Goal: Information Seeking & Learning: Find specific fact

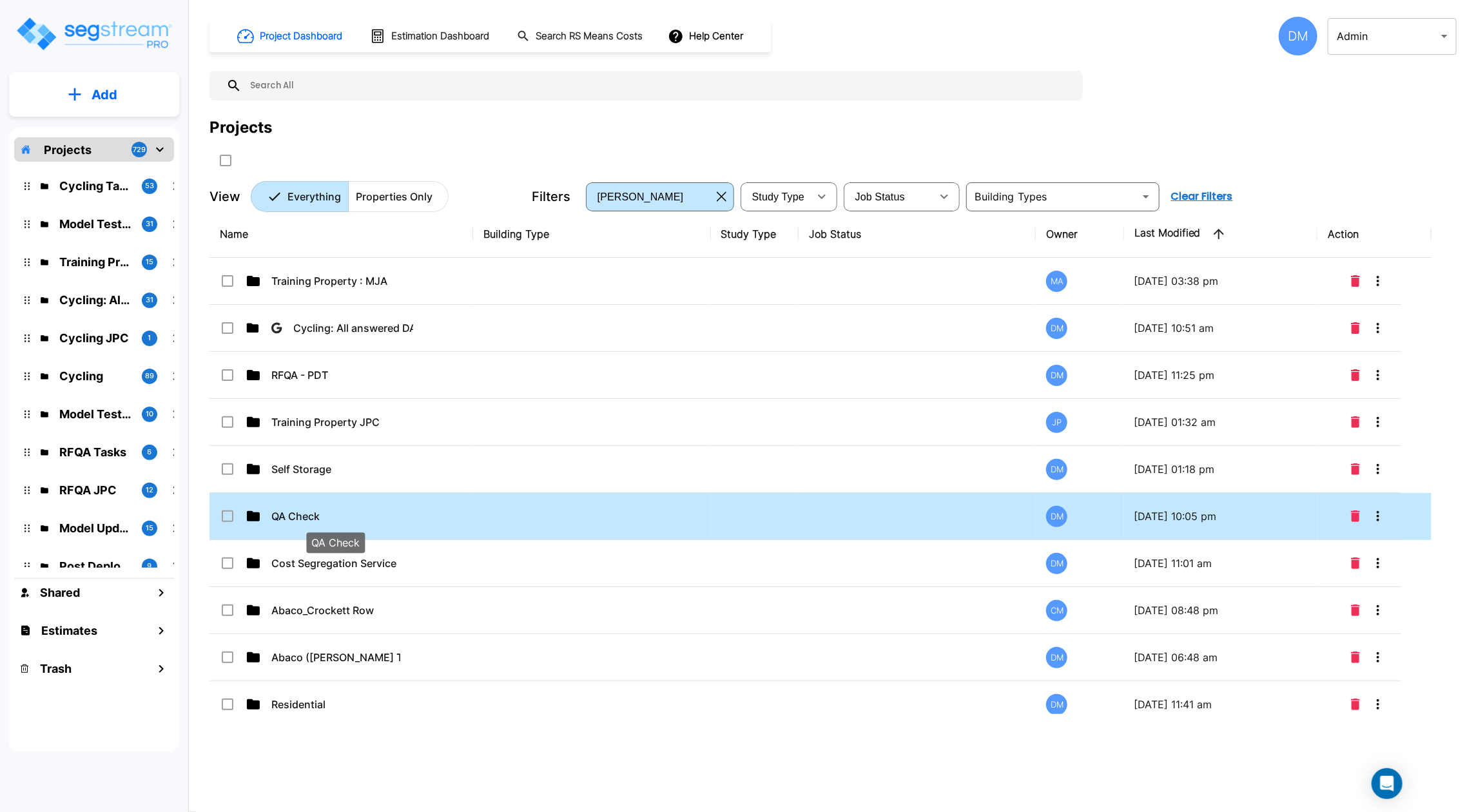
click at [301, 513] on p "QA Check" at bounding box center [335, 516] width 129 height 15
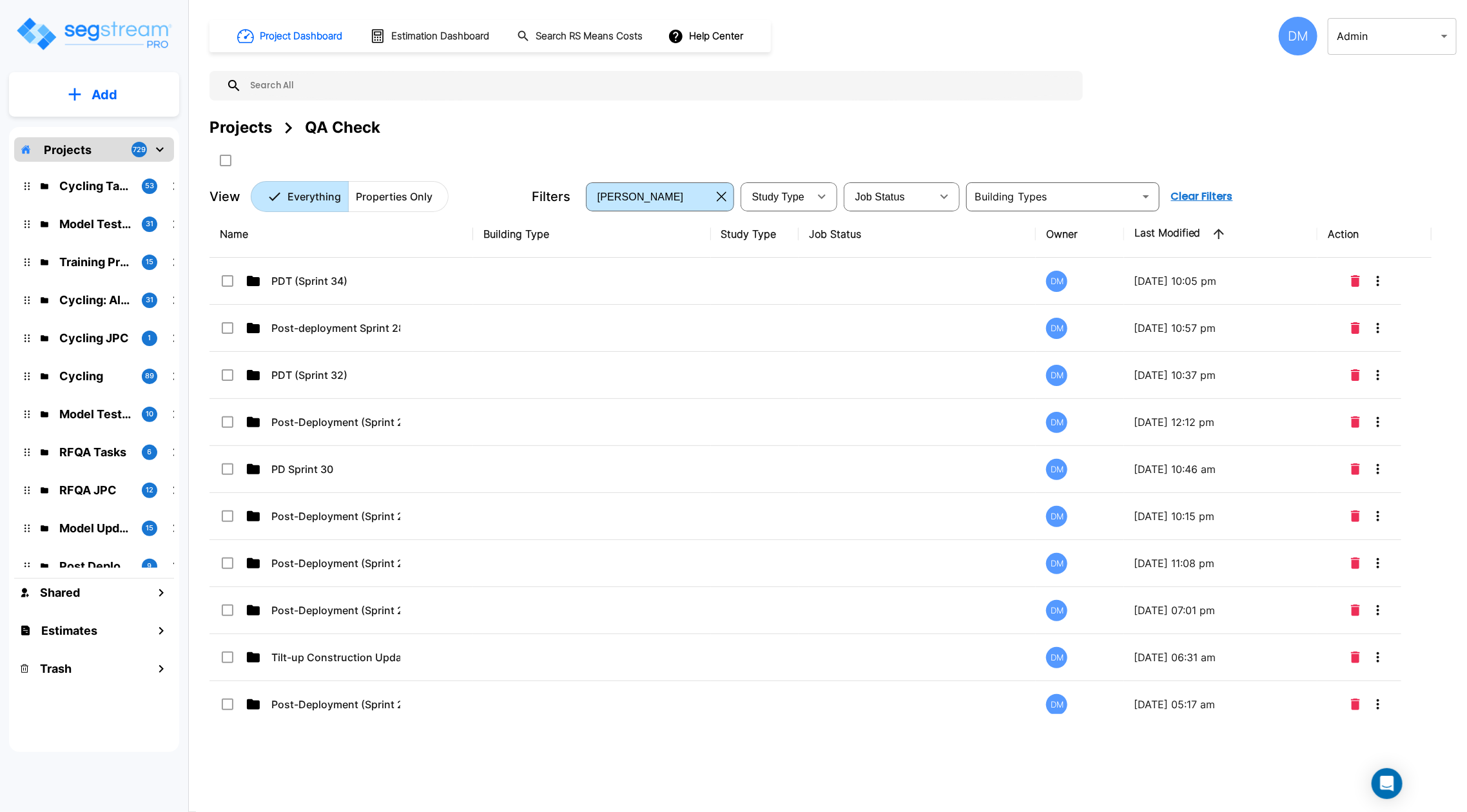
click at [114, 89] on p "Add" at bounding box center [104, 95] width 26 height 20
click at [125, 166] on p "Add Property" at bounding box center [102, 167] width 66 height 15
click at [83, 80] on button "Add" at bounding box center [94, 95] width 170 height 38
click at [88, 125] on p "Add Folder" at bounding box center [102, 130] width 53 height 15
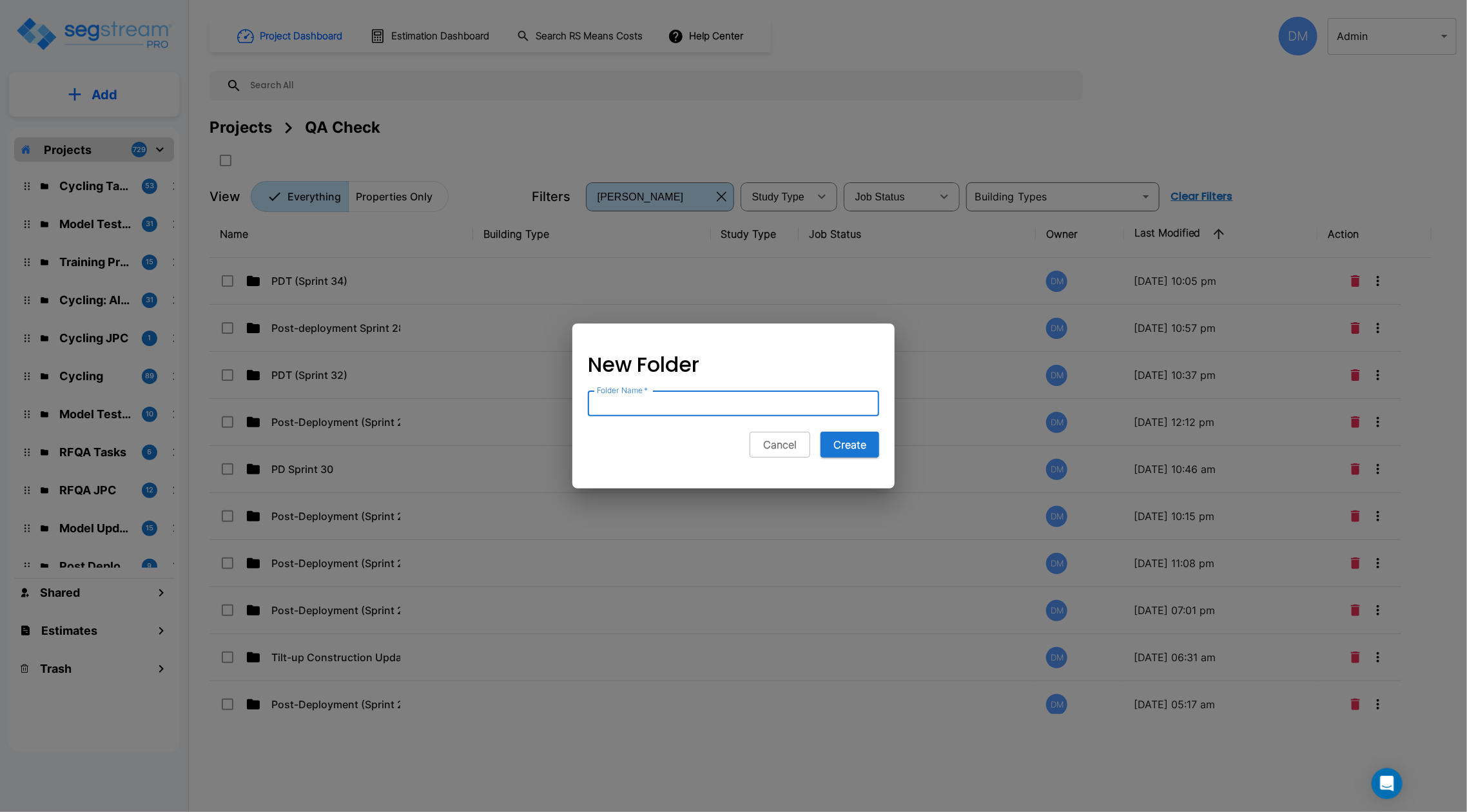
click at [112, 125] on div at bounding box center [733, 406] width 1467 height 812
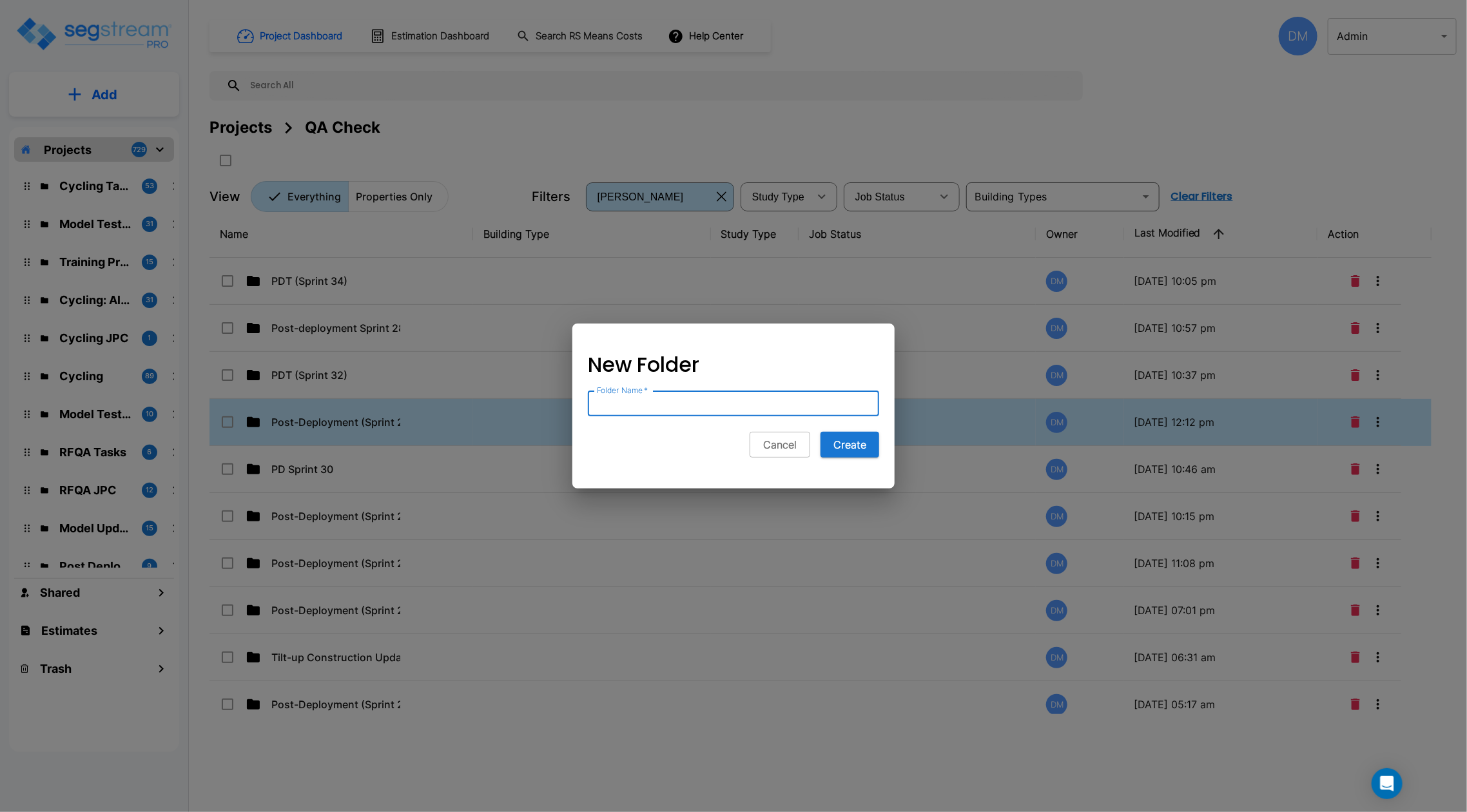
click at [673, 405] on td at bounding box center [591, 421] width 237 height 47
click at [774, 403] on td at bounding box center [754, 421] width 88 height 47
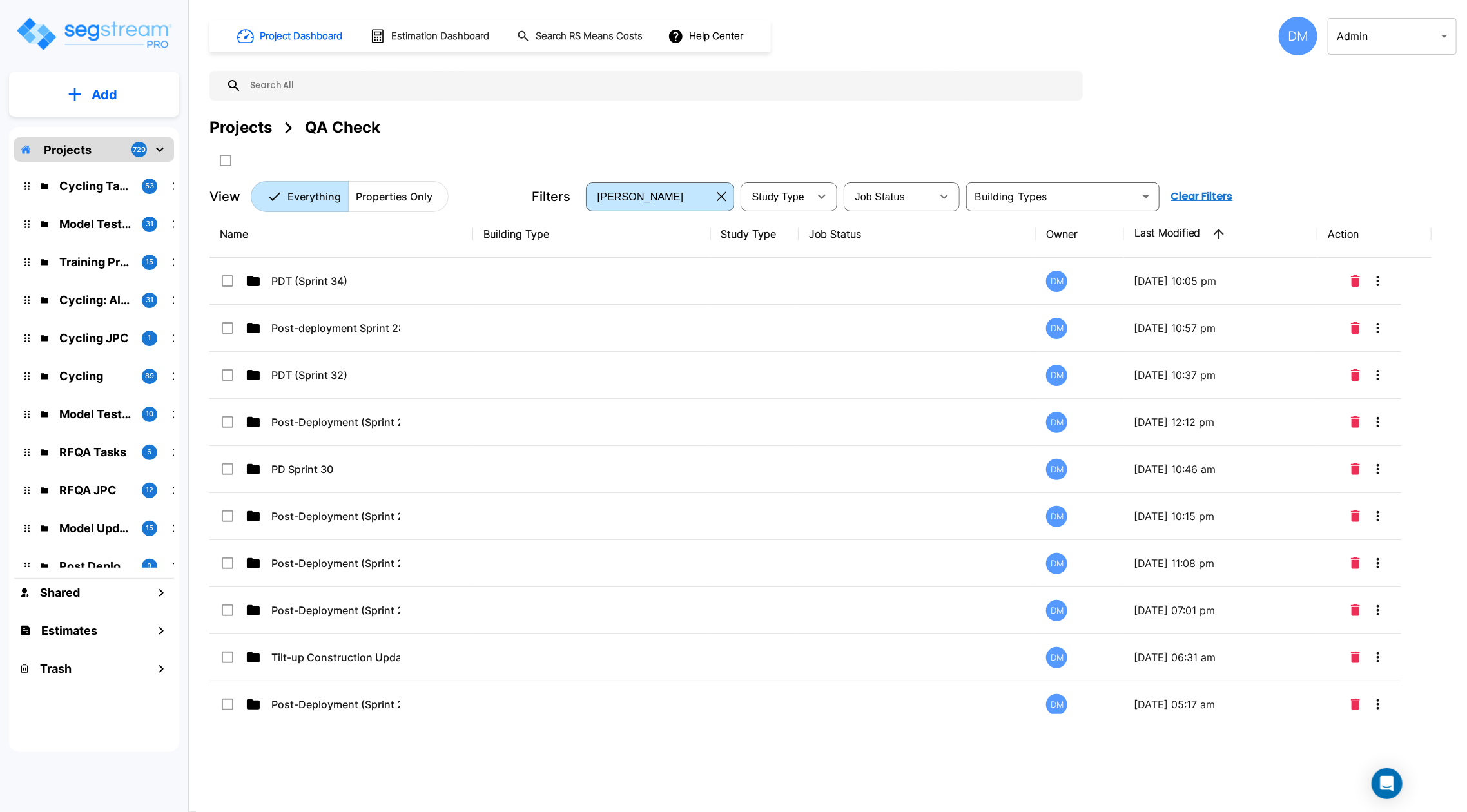
click at [108, 99] on p "Add" at bounding box center [104, 95] width 26 height 20
checkbox input "true"
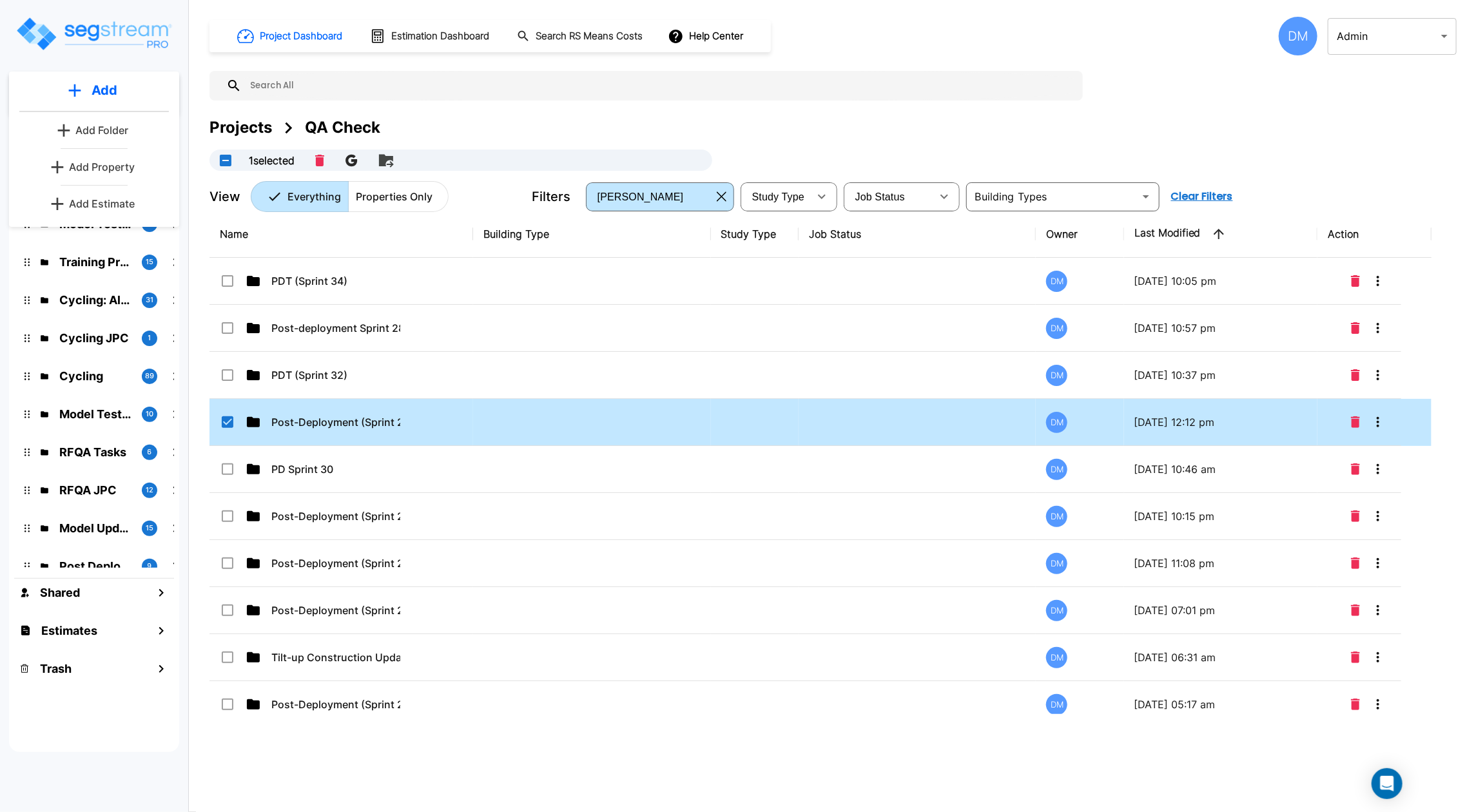
click at [113, 135] on p "Add Folder" at bounding box center [102, 130] width 53 height 15
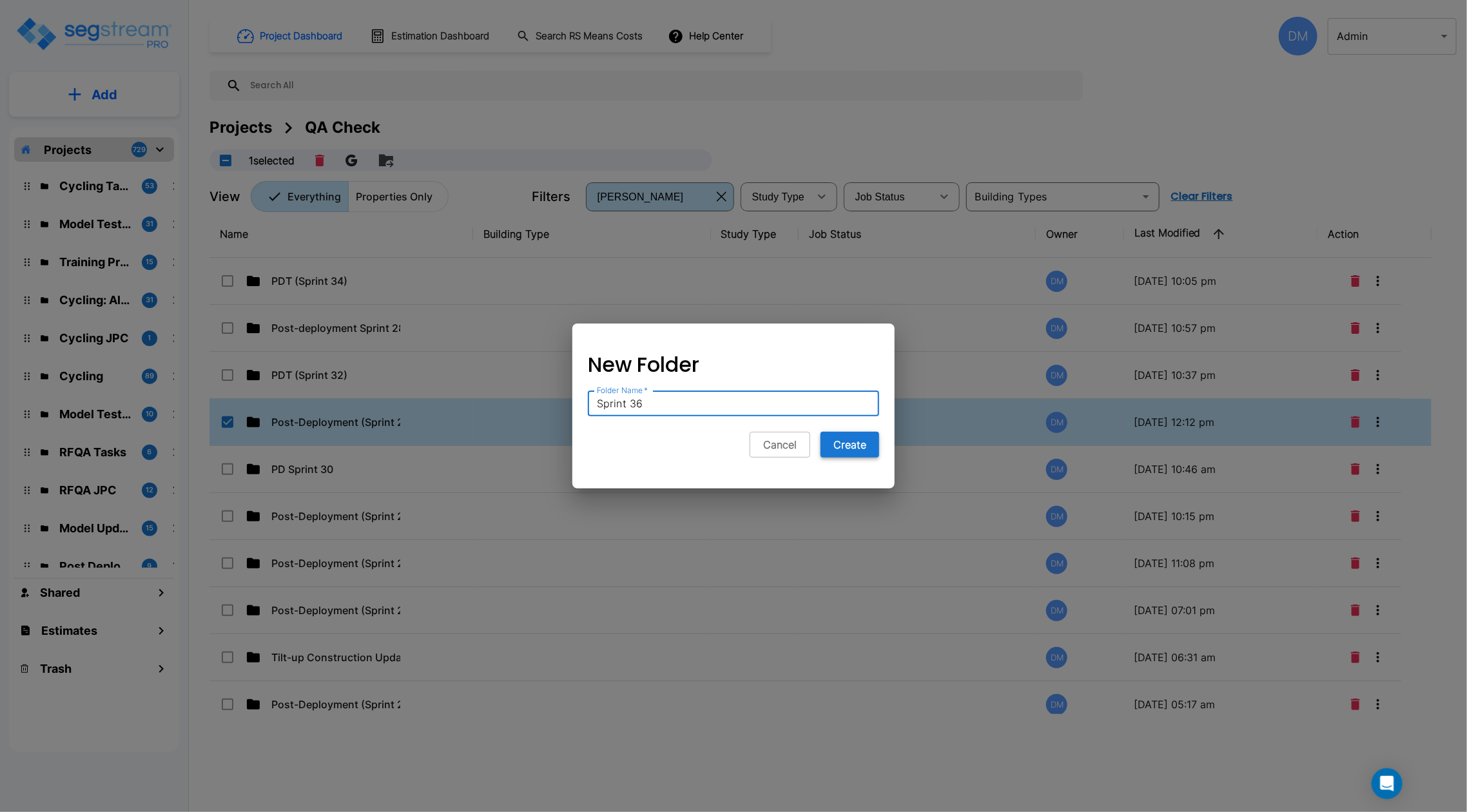
type input "Sprint 36"
click at [854, 441] on button "Create" at bounding box center [849, 444] width 59 height 26
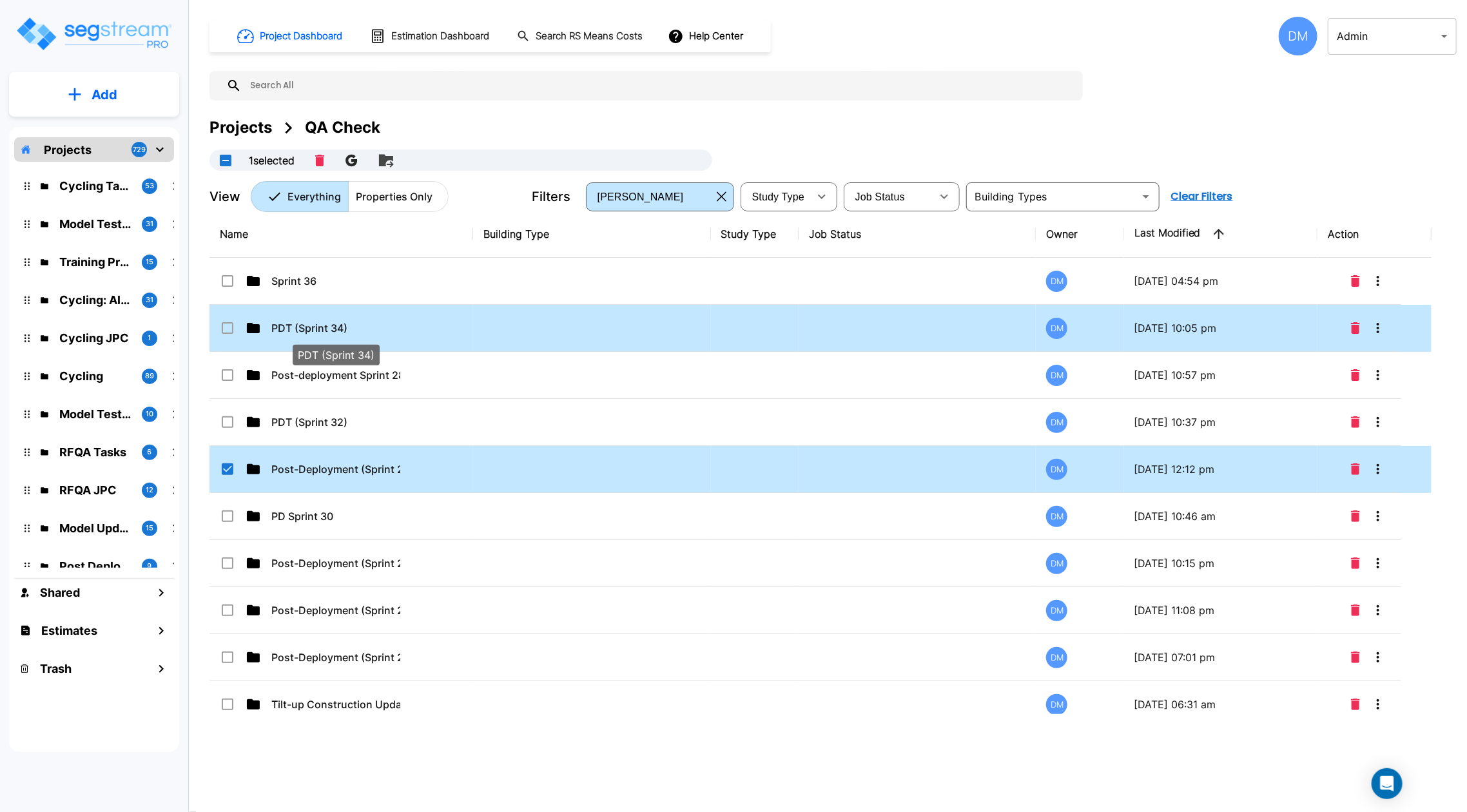
click at [293, 333] on p "PDT (Sprint 34)" at bounding box center [335, 328] width 129 height 15
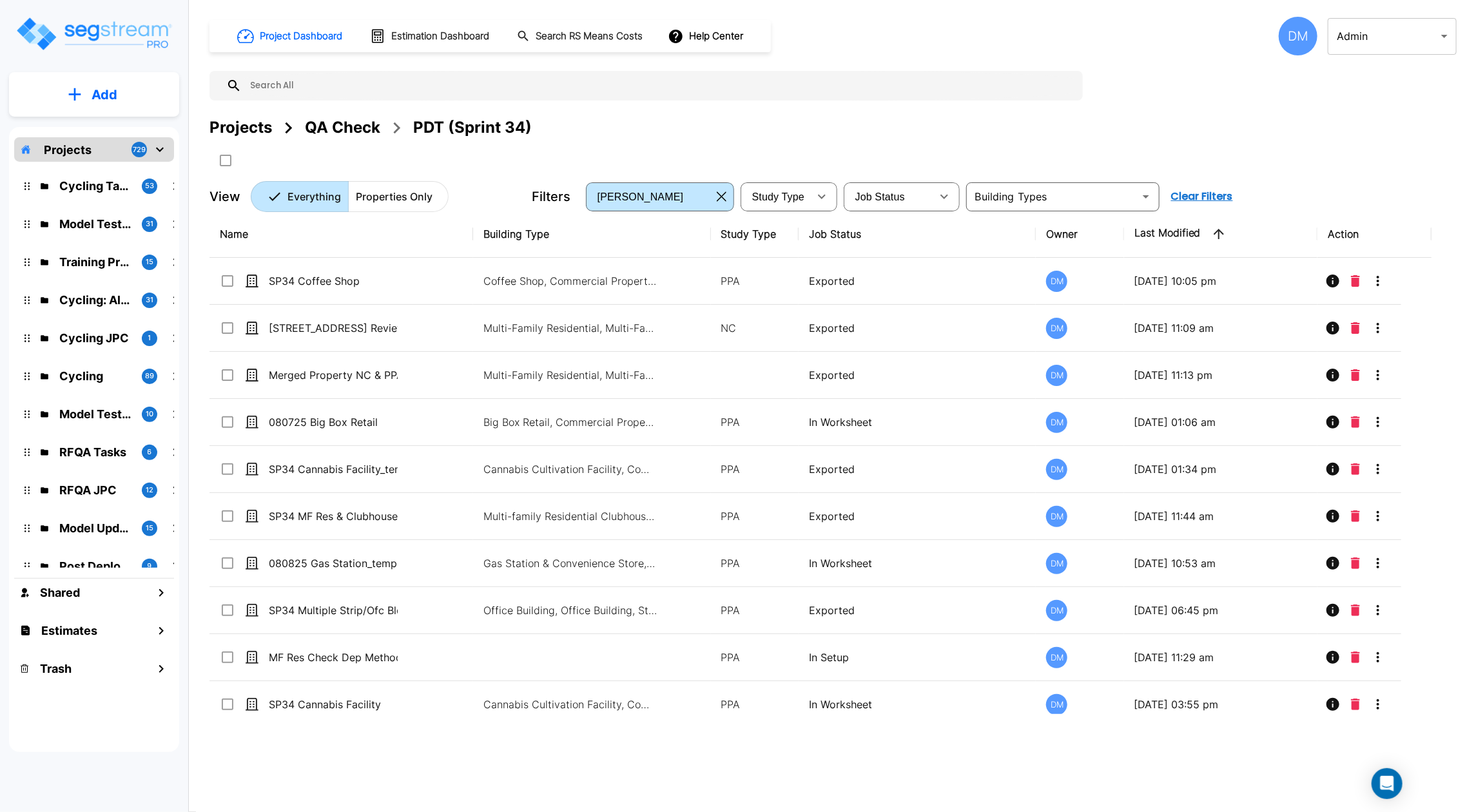
click at [329, 124] on div "QA Check" at bounding box center [342, 127] width 75 height 23
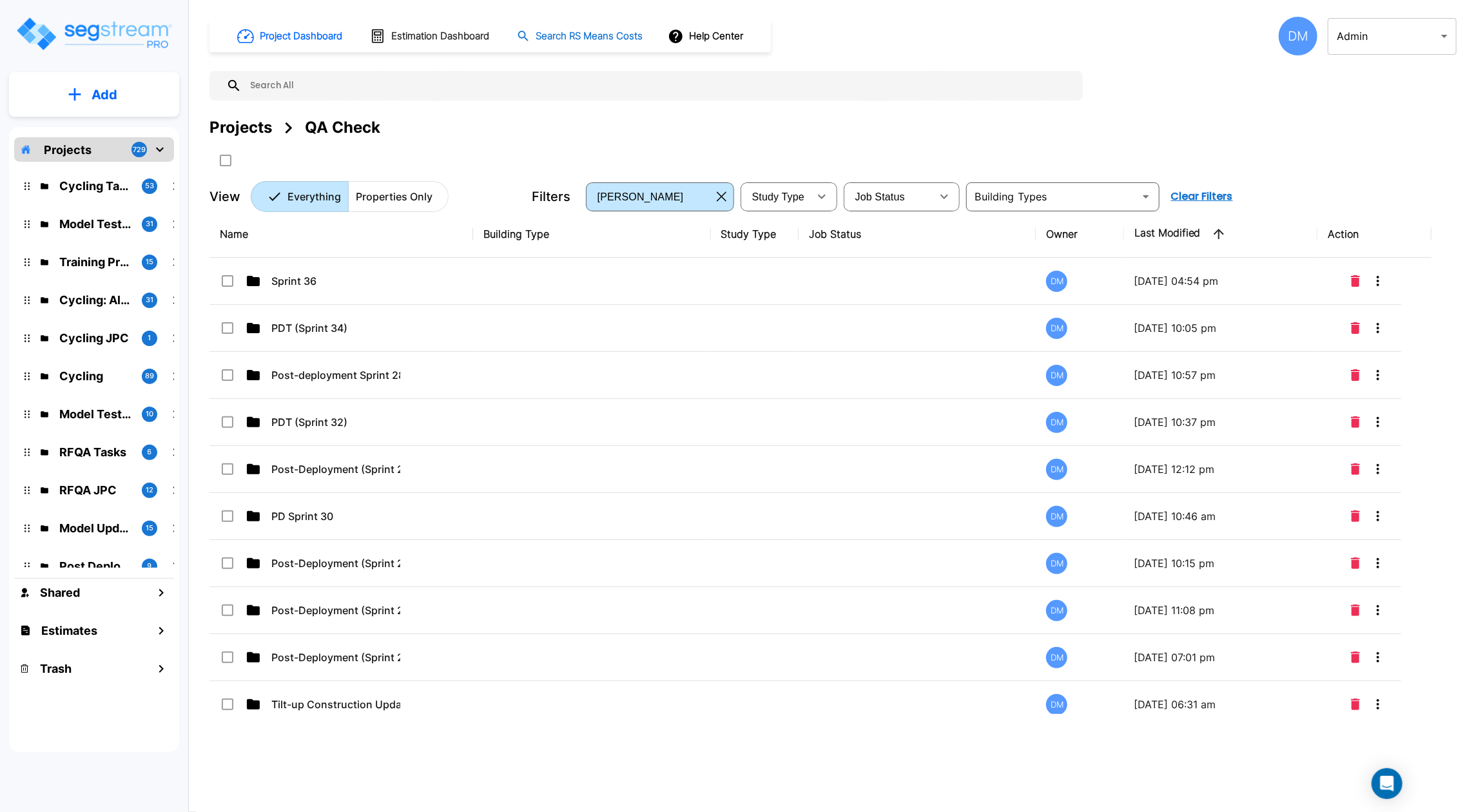
click at [536, 33] on button "Search RS Means Costs" at bounding box center [581, 36] width 138 height 25
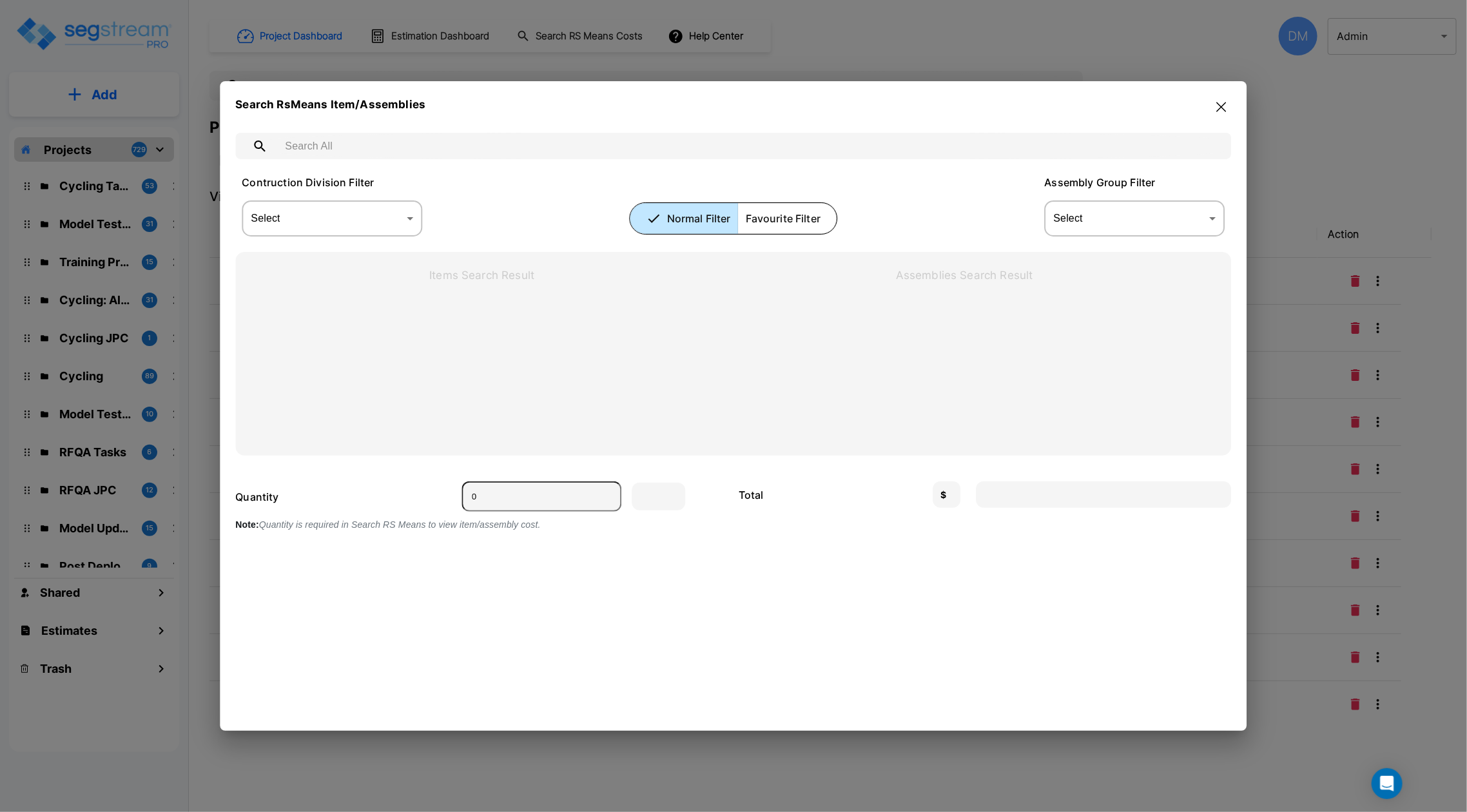
click at [492, 146] on input "text" at bounding box center [746, 146] width 940 height 36
click at [1220, 104] on icon "button" at bounding box center [1221, 107] width 9 height 9
click at [1221, 107] on div "Project Dashboard Estimation Dashboard Search RS Means Costs Help Center DM Adm…" at bounding box center [832, 114] width 1247 height 195
click at [1223, 109] on div "Project Dashboard Estimation Dashboard Search RS Means Costs Help Center DM Adm…" at bounding box center [832, 114] width 1247 height 195
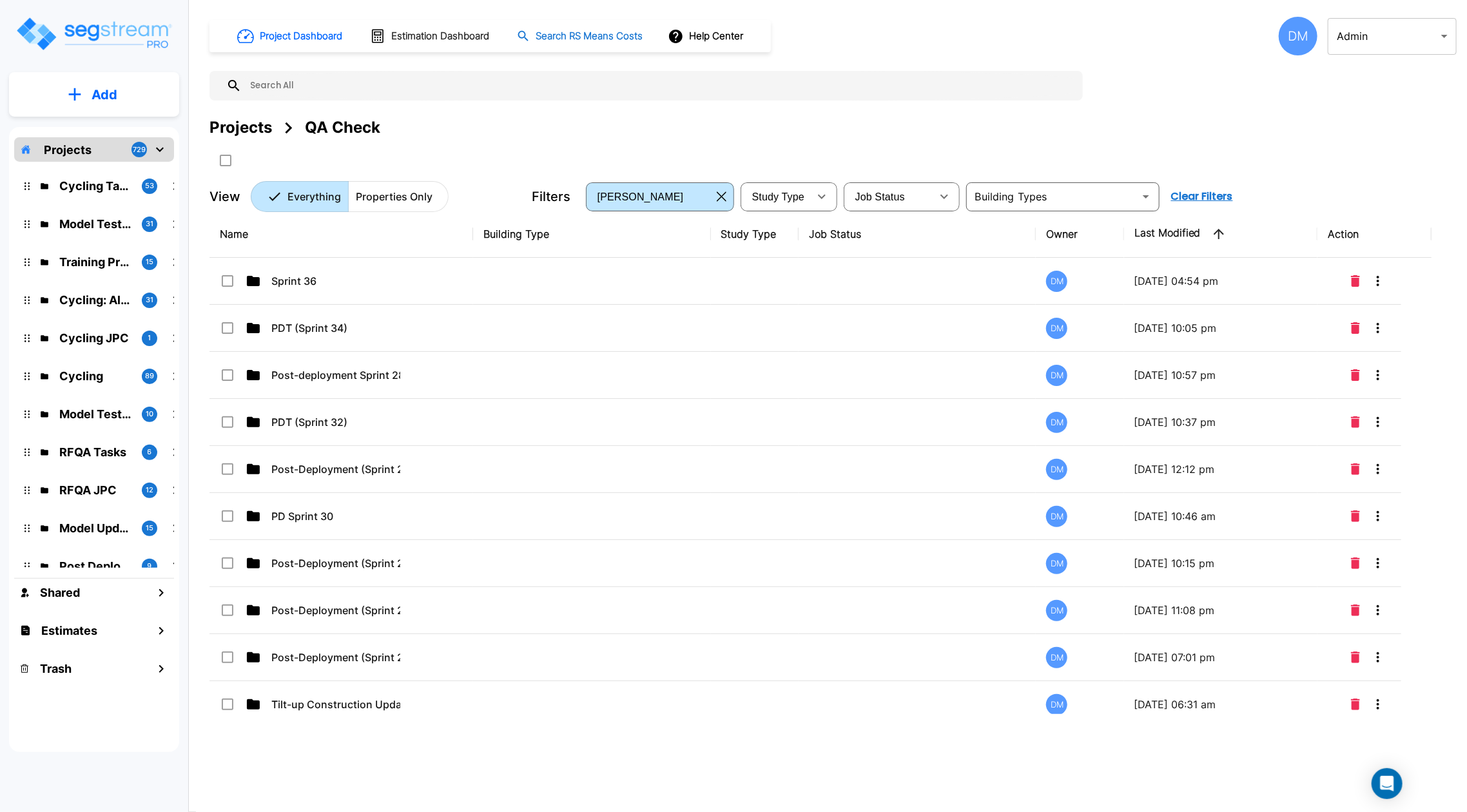
click at [576, 30] on h1 "Search RS Means Costs" at bounding box center [589, 36] width 107 height 14
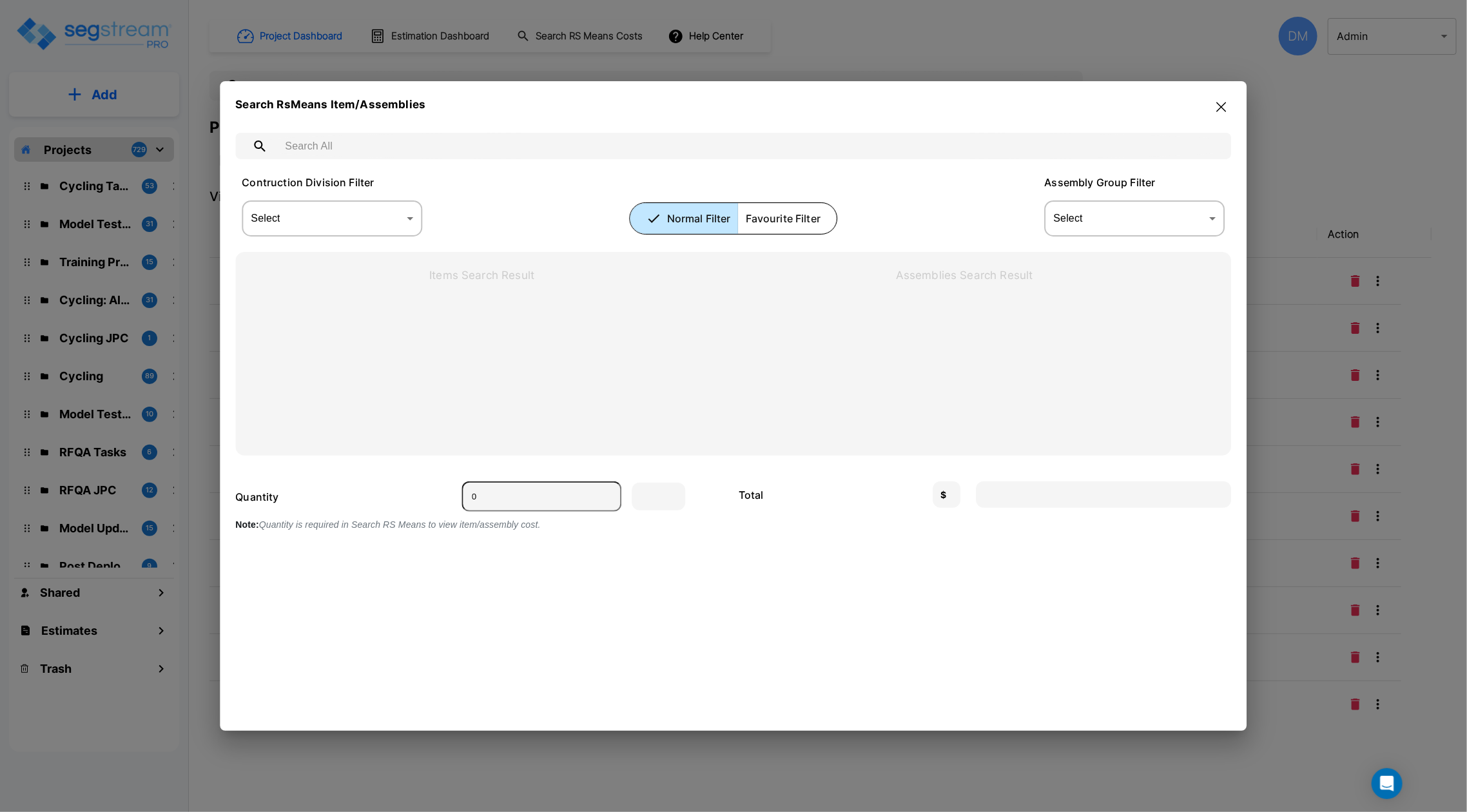
click at [375, 158] on input "text" at bounding box center [746, 146] width 940 height 36
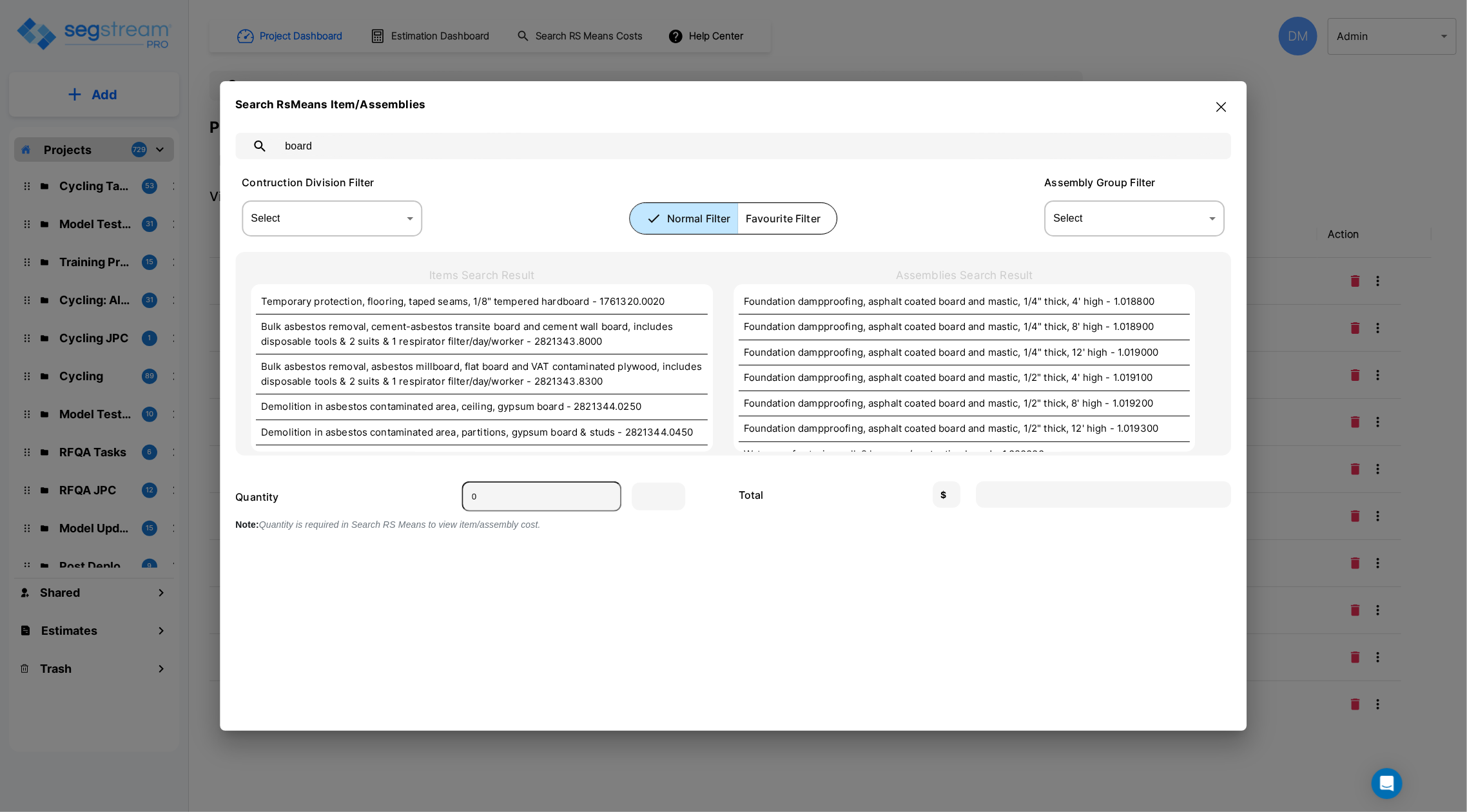
drag, startPoint x: 328, startPoint y: 149, endPoint x: 282, endPoint y: 145, distance: 46.2
click at [282, 145] on input "board" at bounding box center [746, 146] width 940 height 36
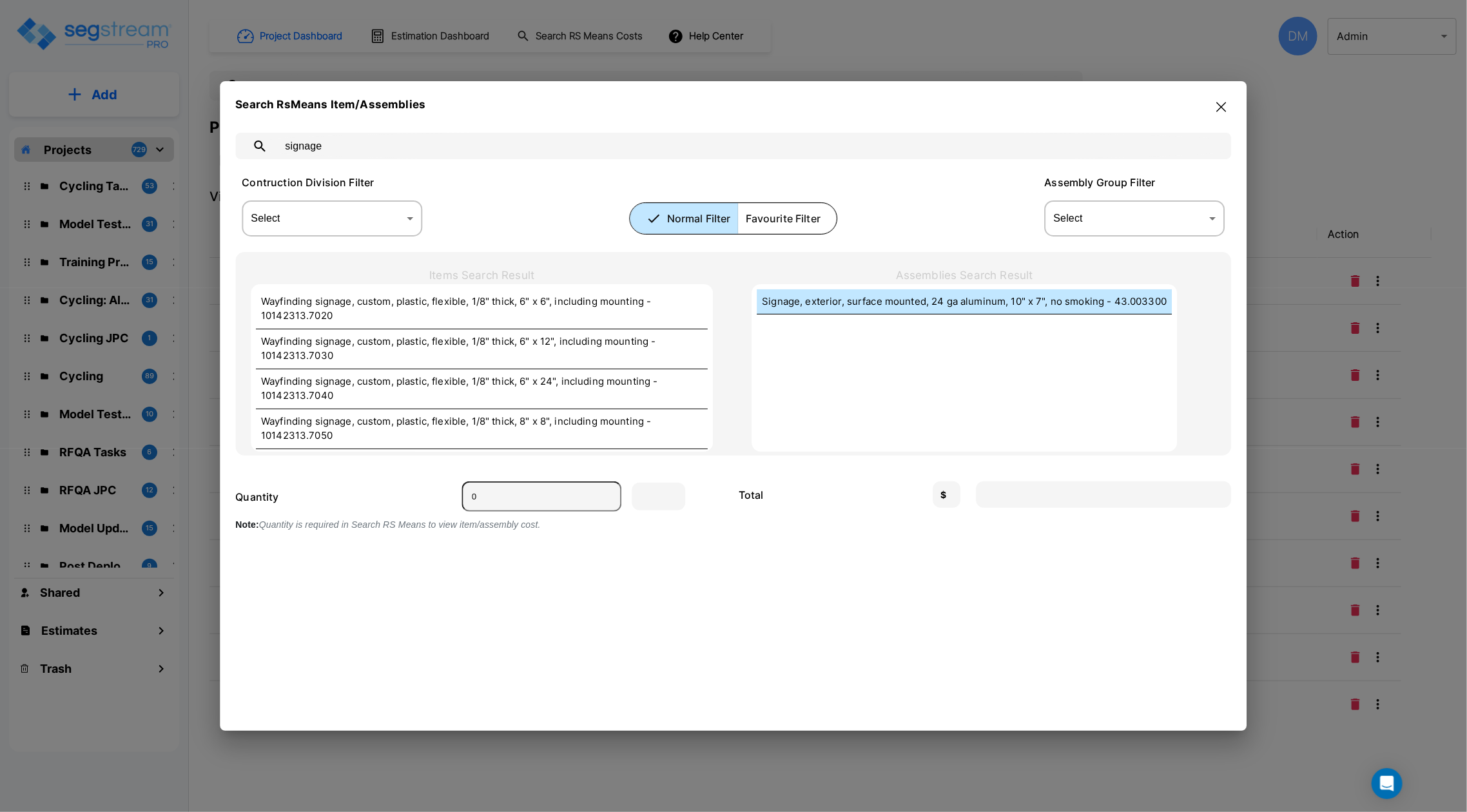
type input "signage"
click at [844, 306] on p "Signage, exterior, surface mounted, 24 ga aluminum, 10" x 7", no smoking - 43.0…" at bounding box center [964, 301] width 405 height 14
type input "Ea."
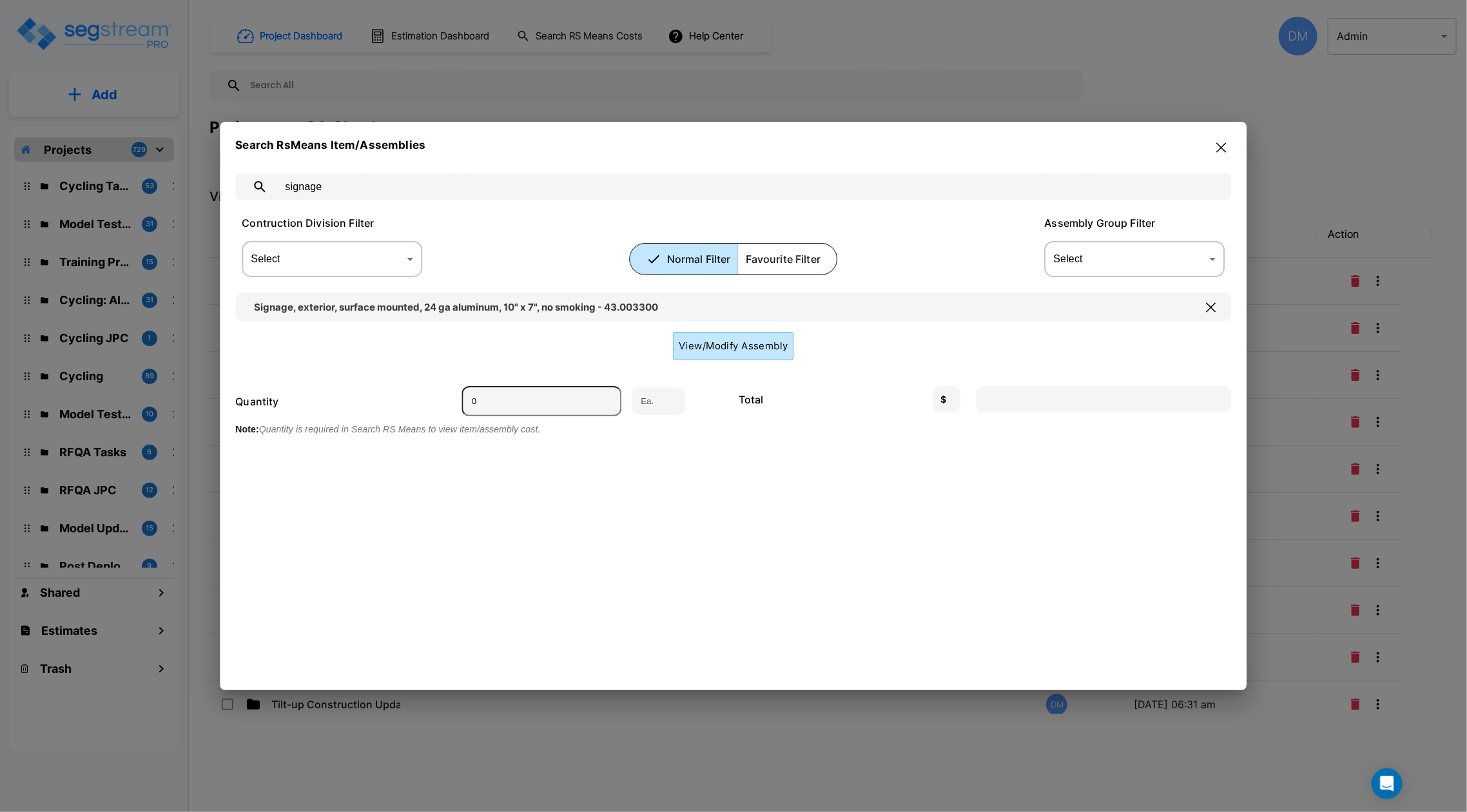
click at [383, 198] on input "signage" at bounding box center [746, 187] width 940 height 36
type input "sign"
click at [1214, 309] on icon "button" at bounding box center [1211, 307] width 9 height 10
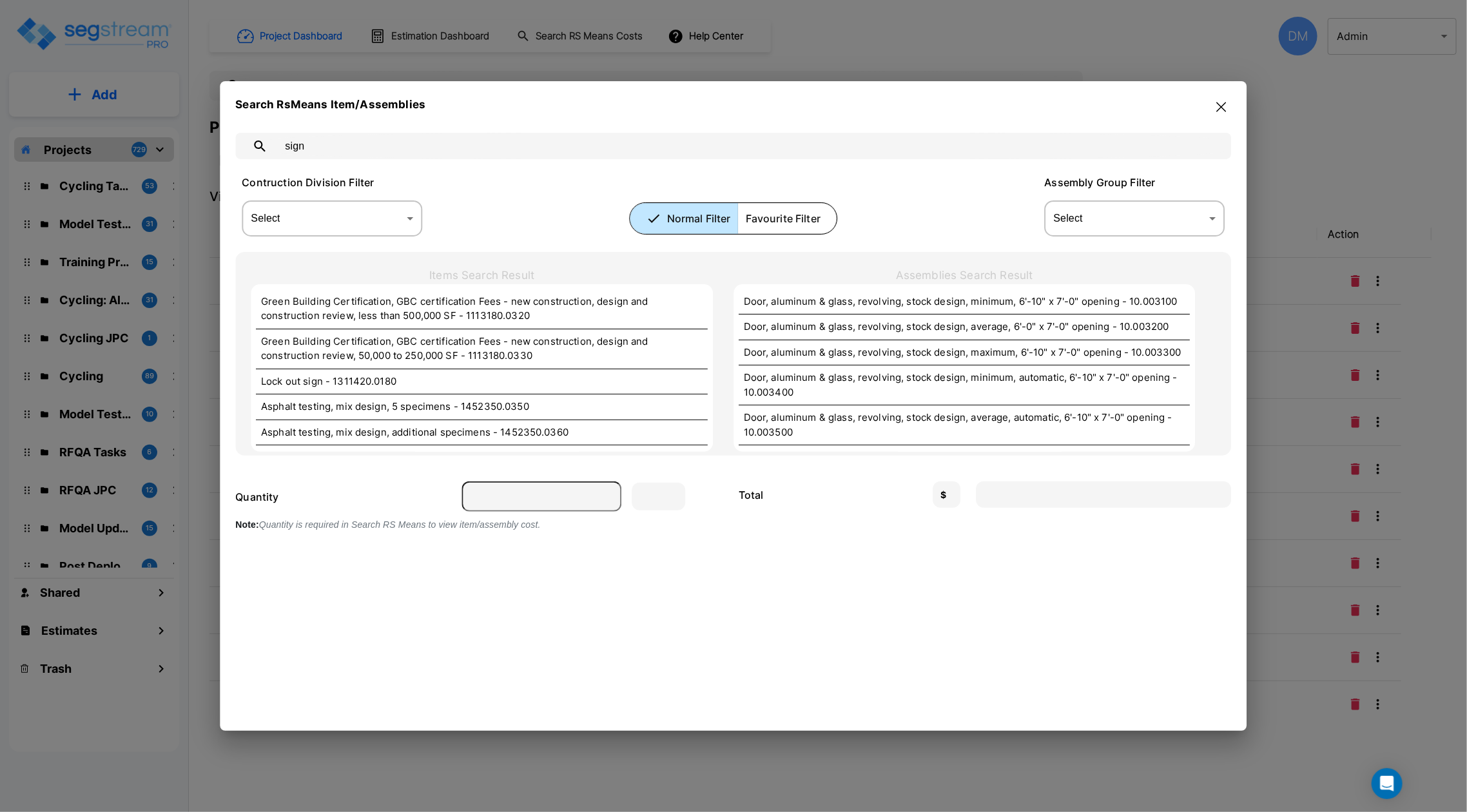
click at [347, 150] on input "sign" at bounding box center [746, 146] width 940 height 36
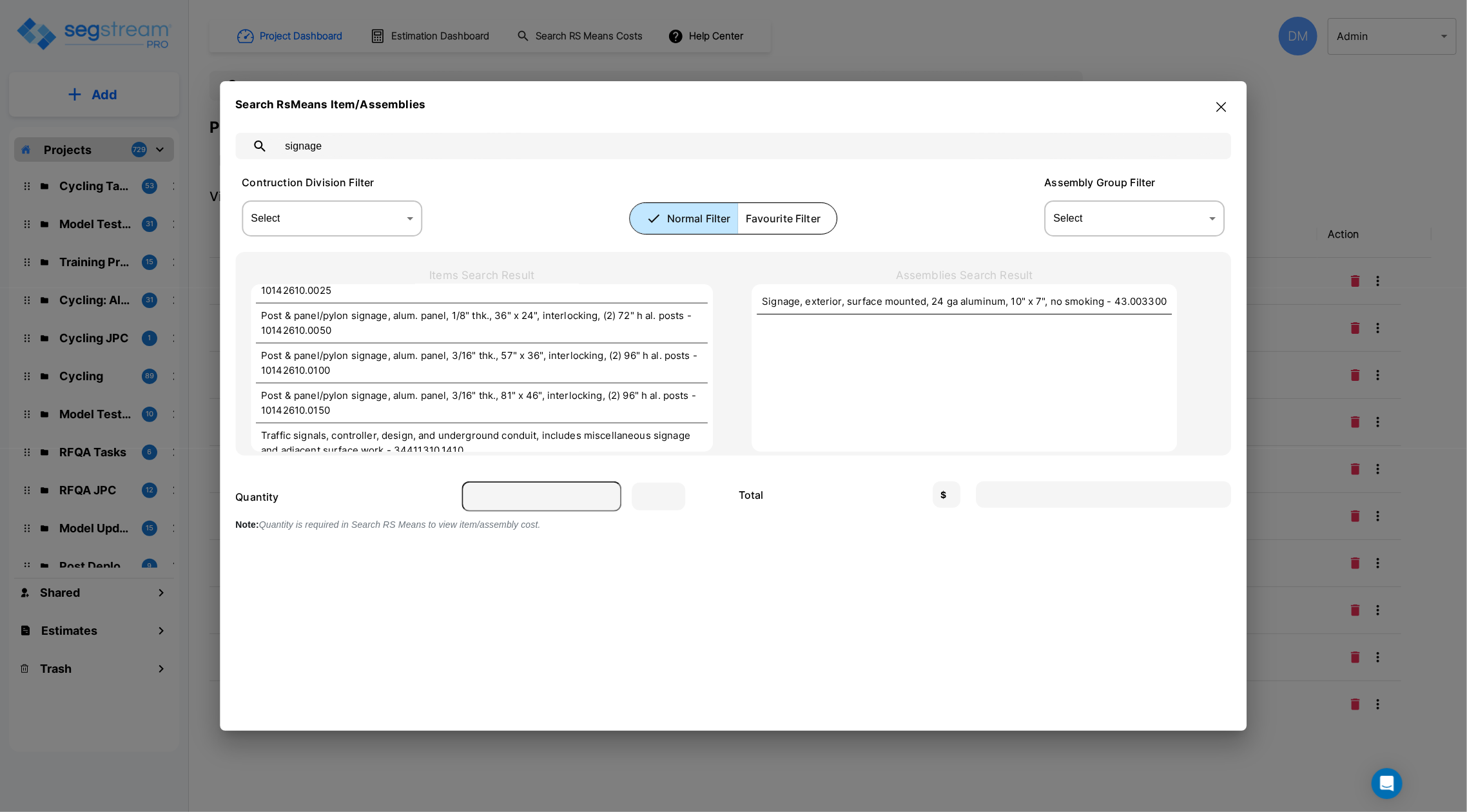
scroll to position [896, 0]
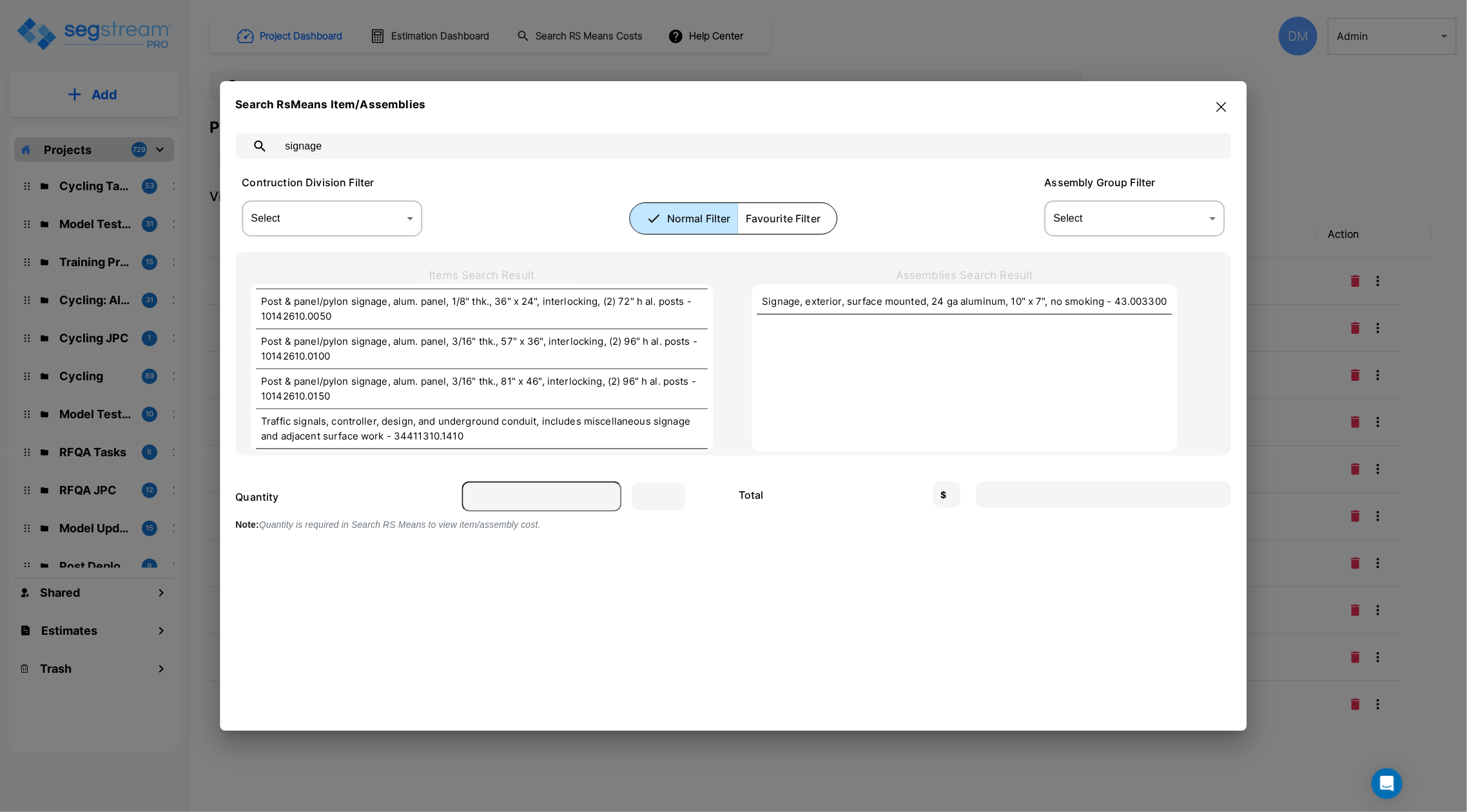
type input "signage"
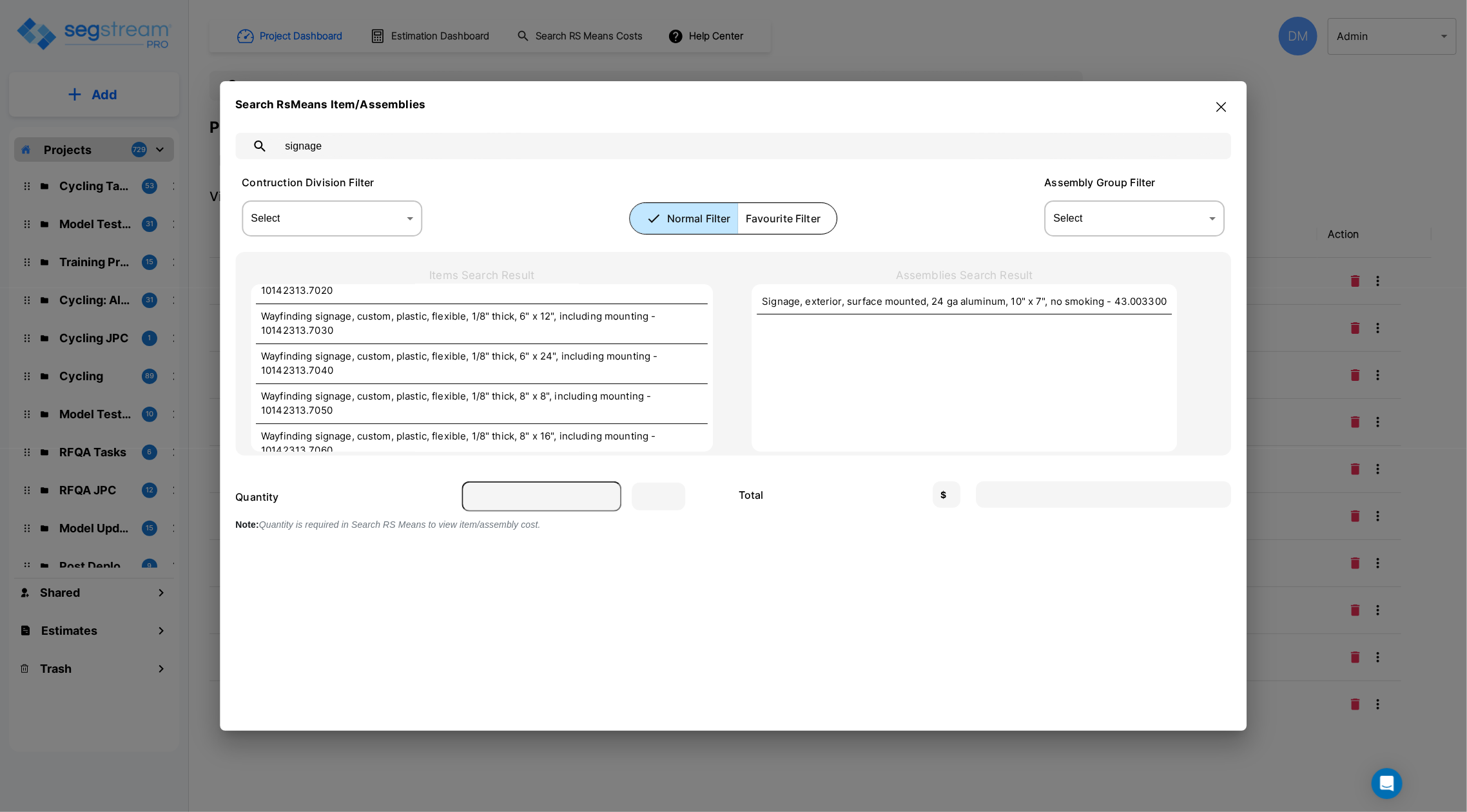
scroll to position [0, 0]
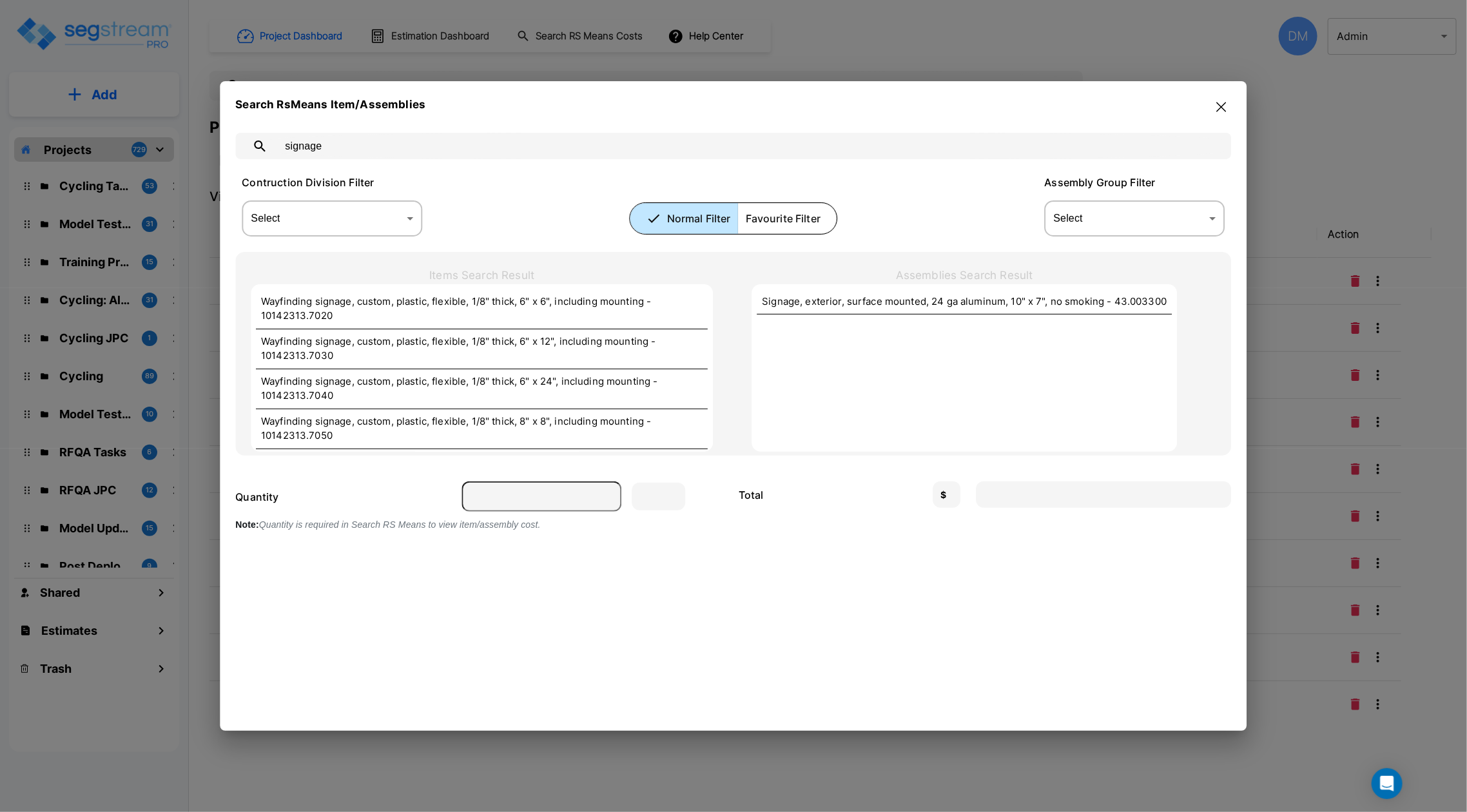
click at [1219, 111] on icon "button" at bounding box center [1221, 107] width 9 height 10
